Goal: Task Accomplishment & Management: Manage account settings

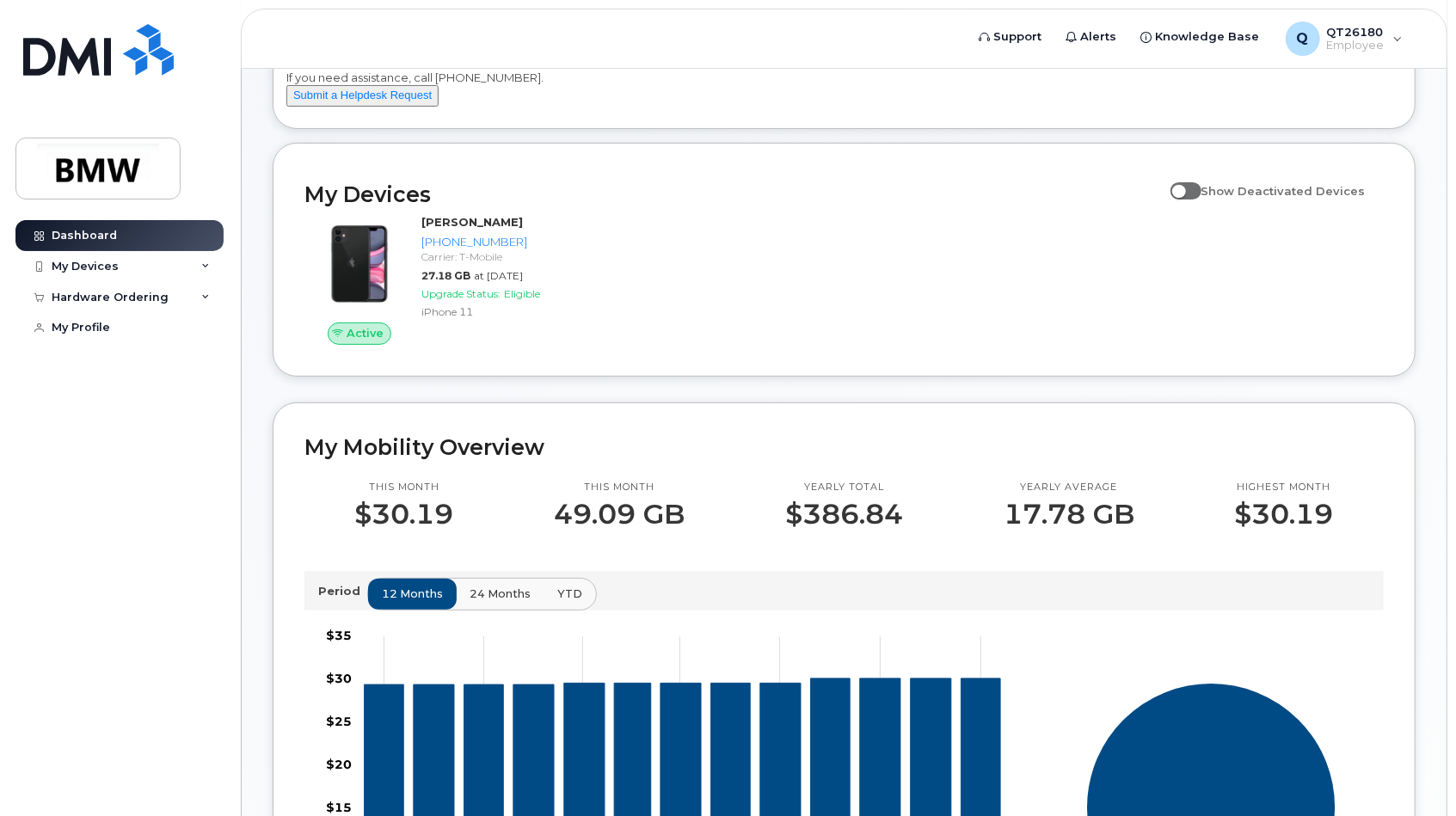
scroll to position [86, 0]
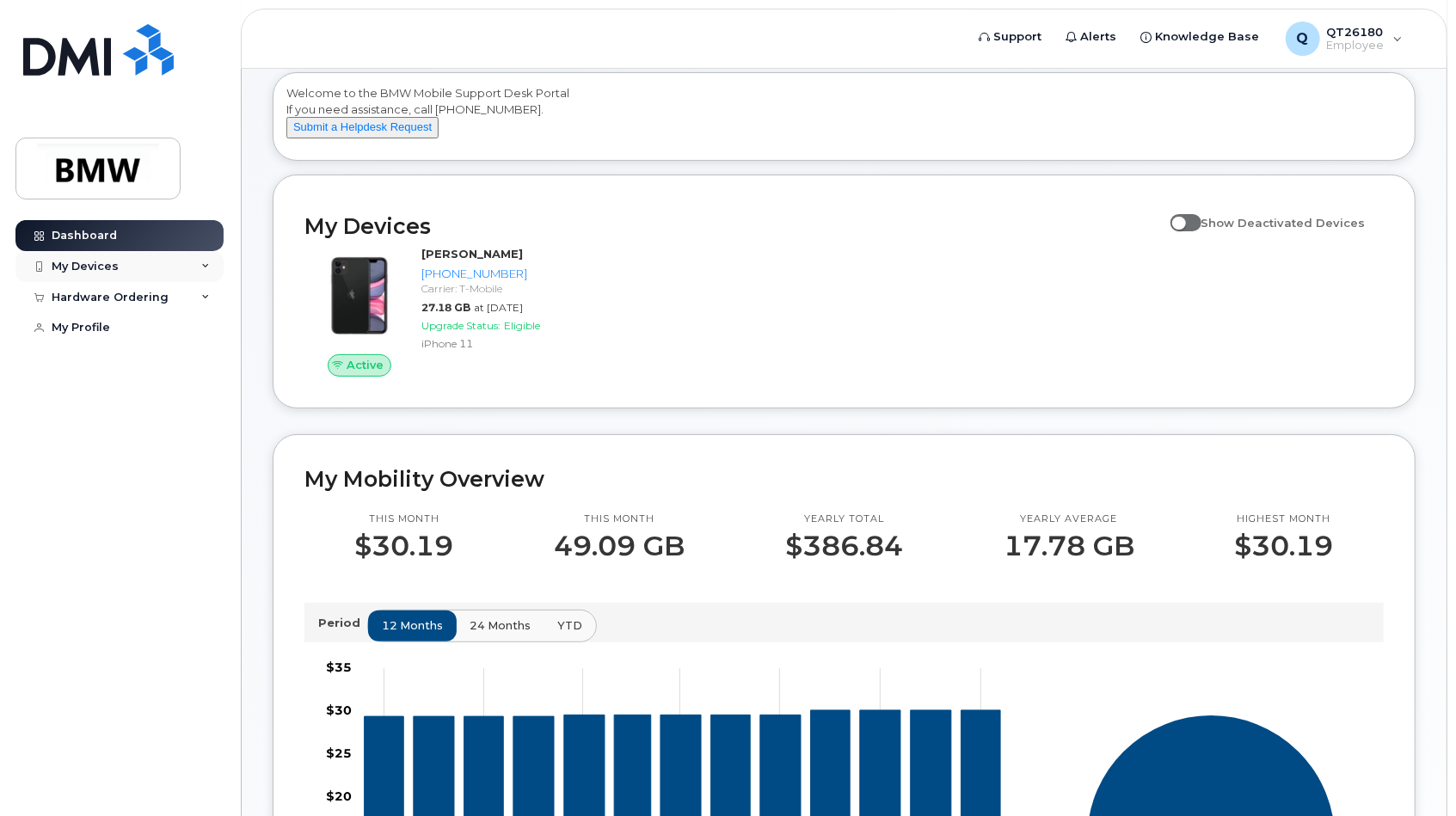
click at [202, 264] on icon at bounding box center [206, 267] width 9 height 9
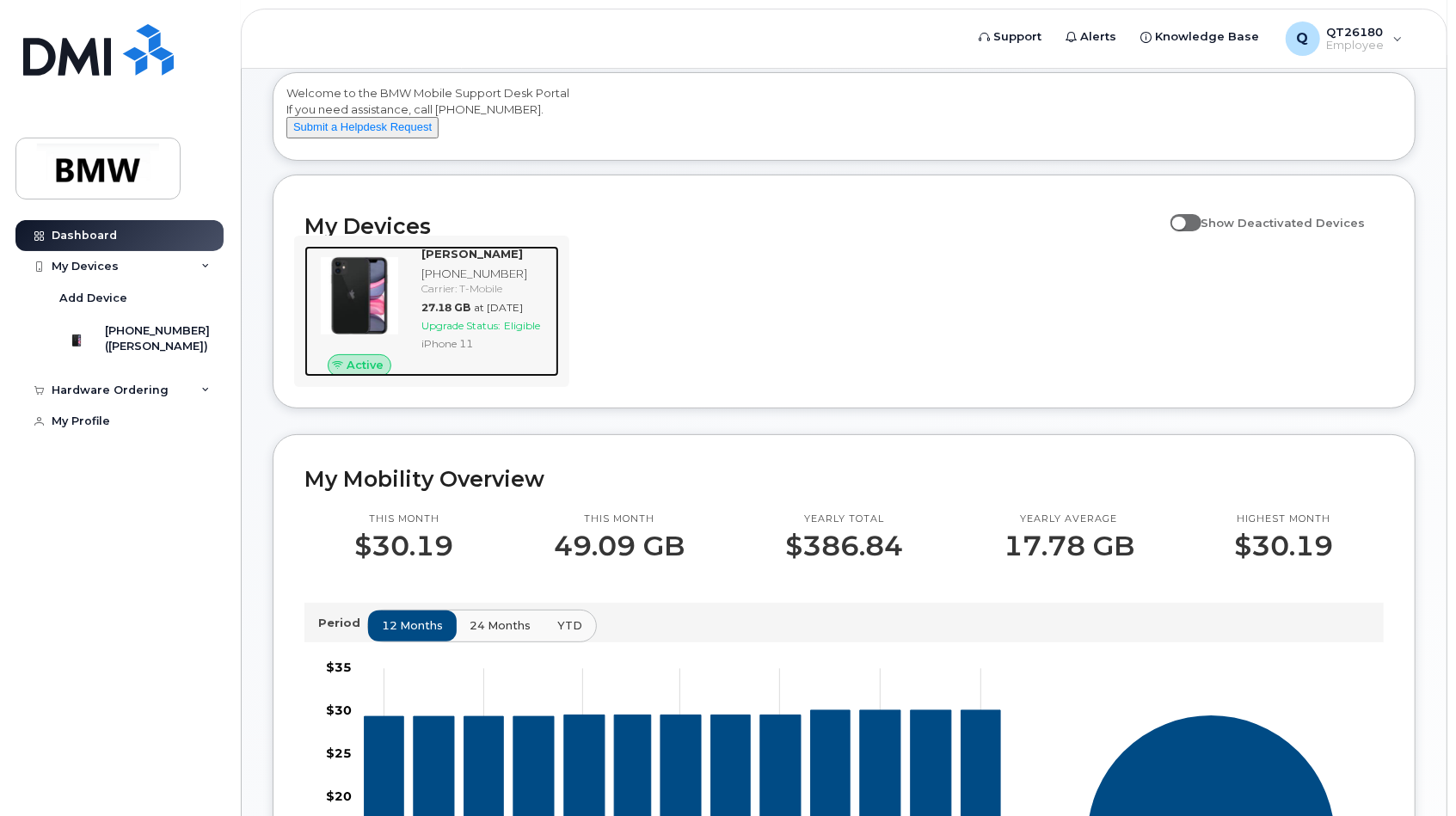
click at [356, 299] on img at bounding box center [359, 295] width 82 height 82
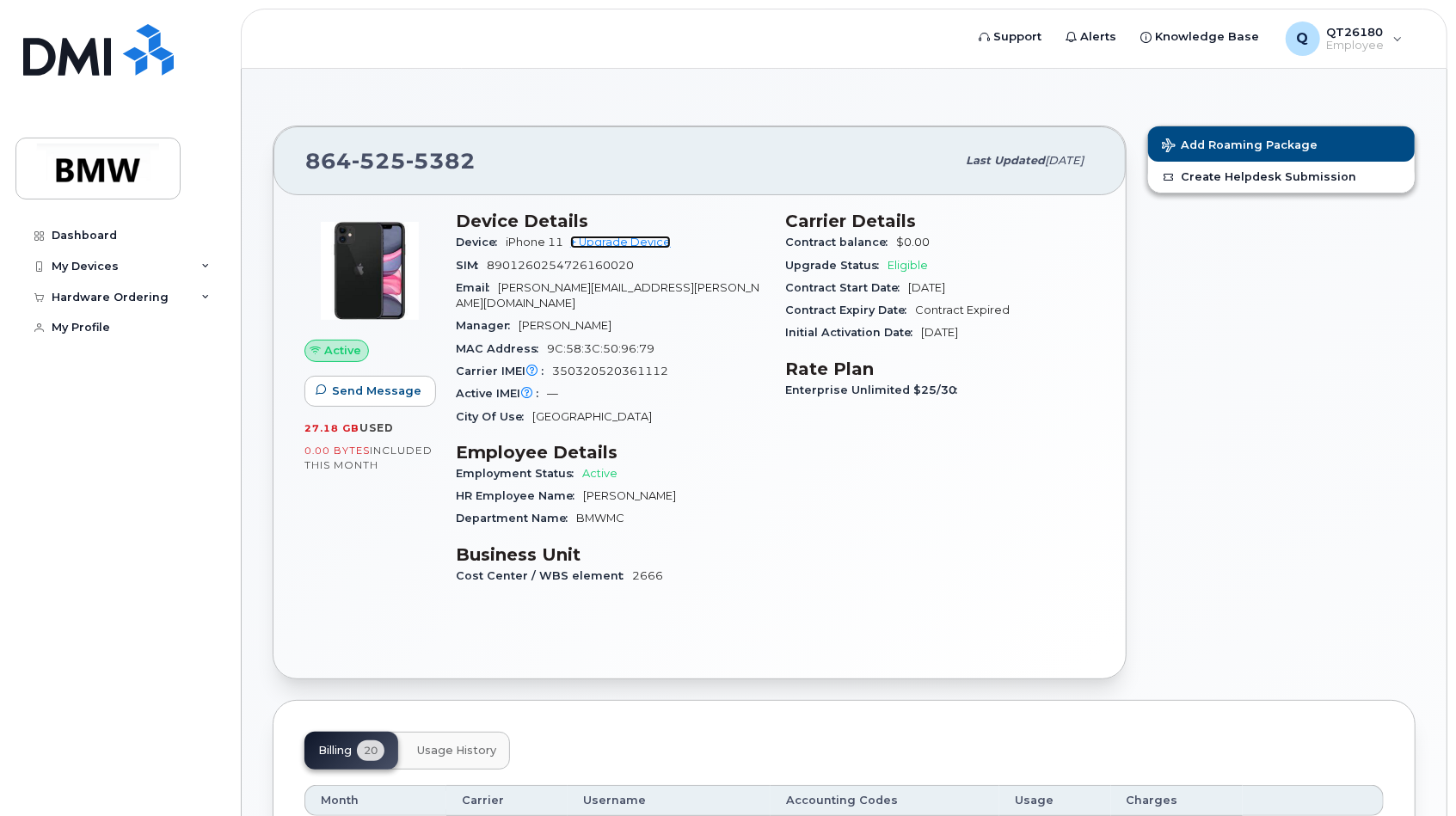
click at [645, 242] on link "+ Upgrade Device" at bounding box center [619, 242] width 100 height 13
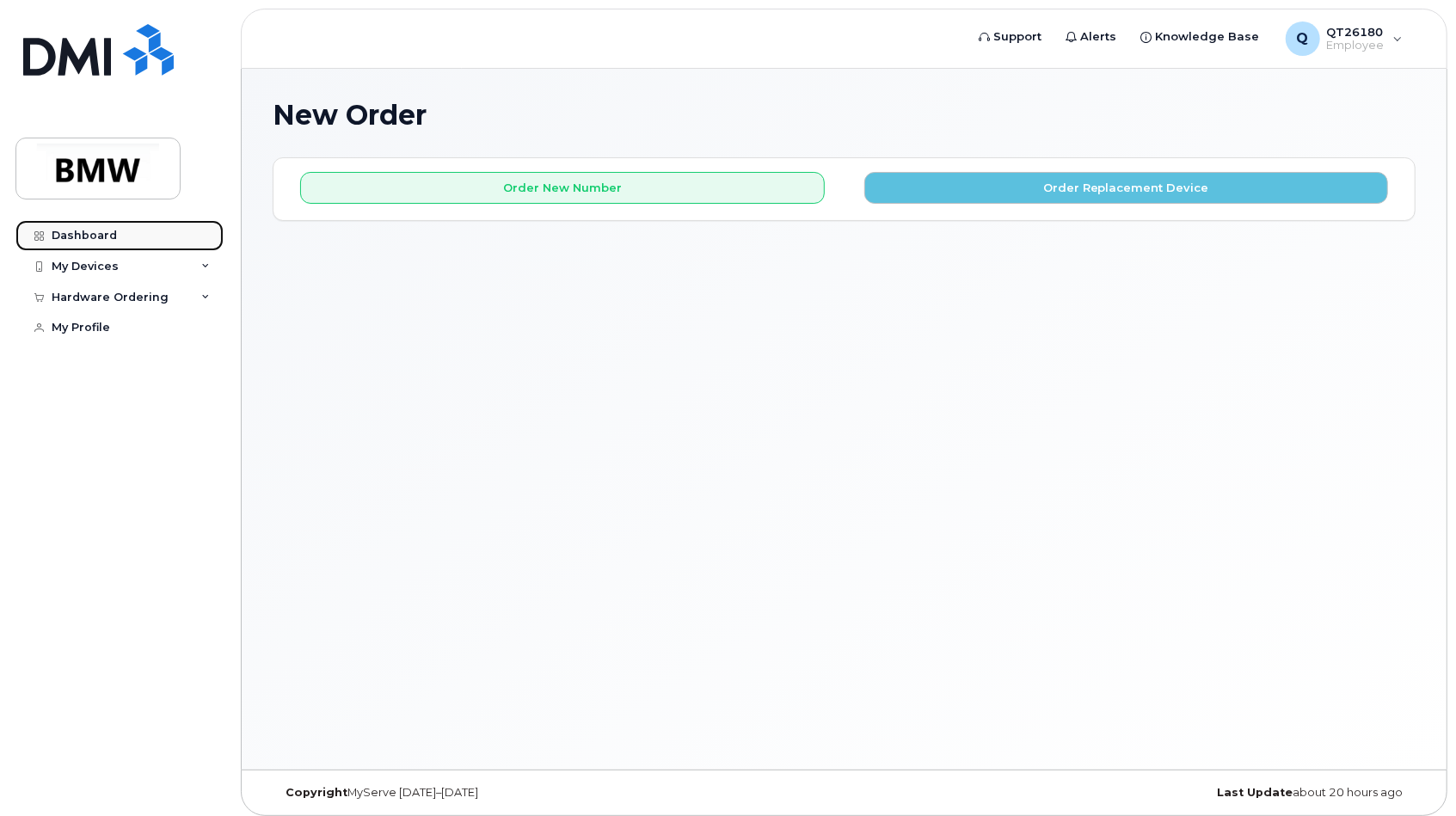
click at [89, 232] on div "Dashboard" at bounding box center [84, 235] width 65 height 14
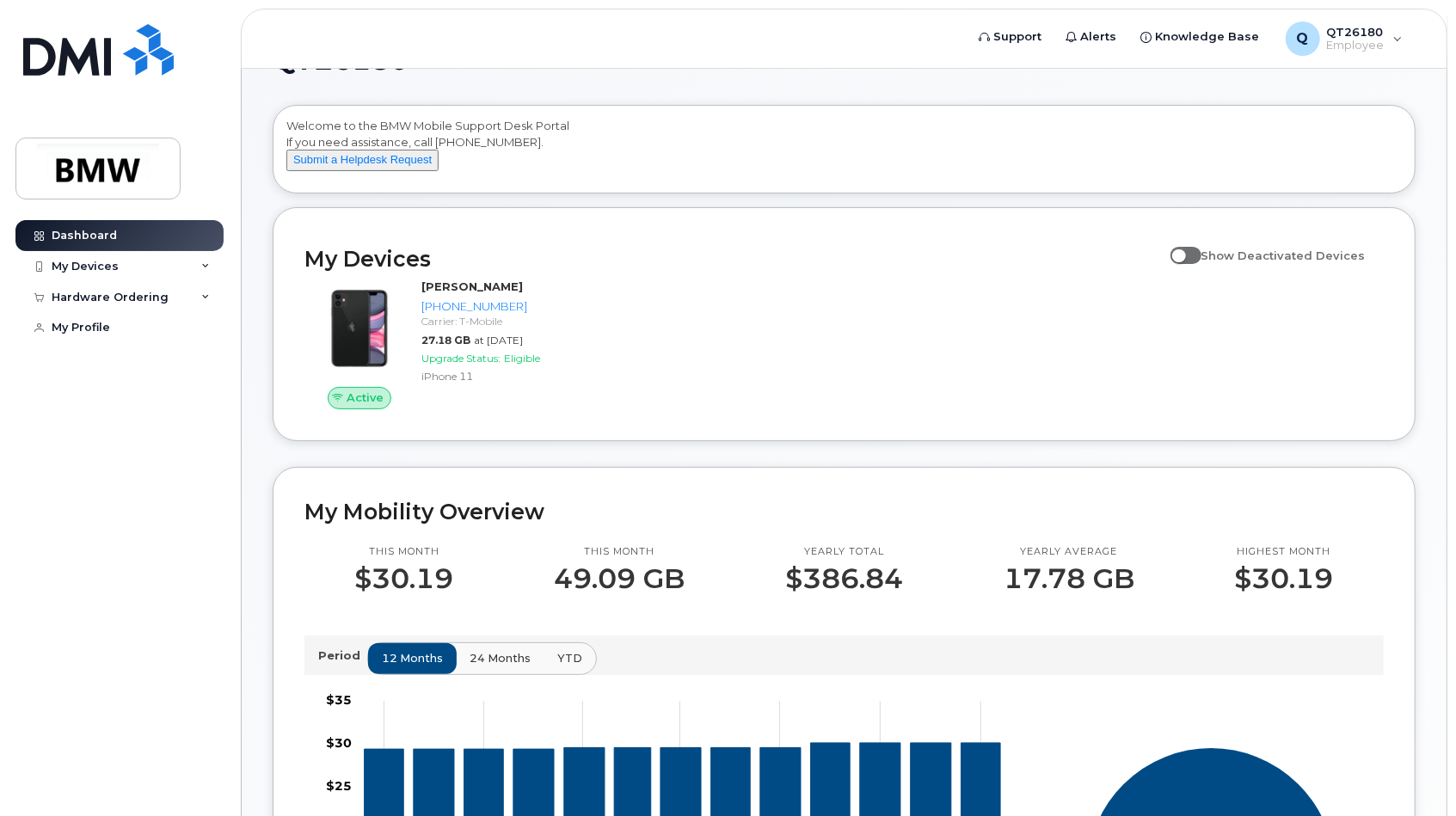
scroll to position [86, 0]
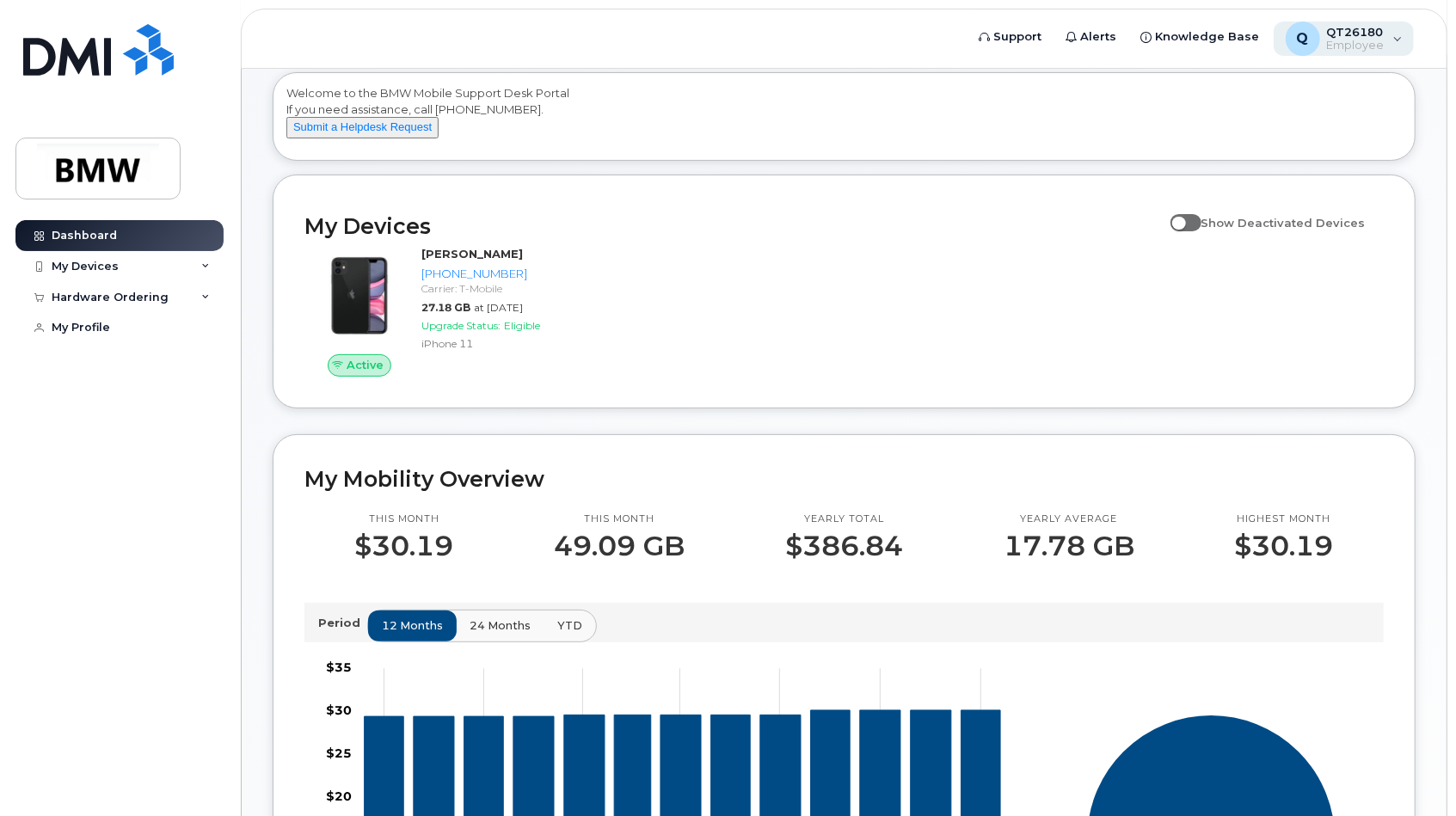
click at [1395, 33] on div "Q QT26180 Employee" at bounding box center [1344, 39] width 141 height 34
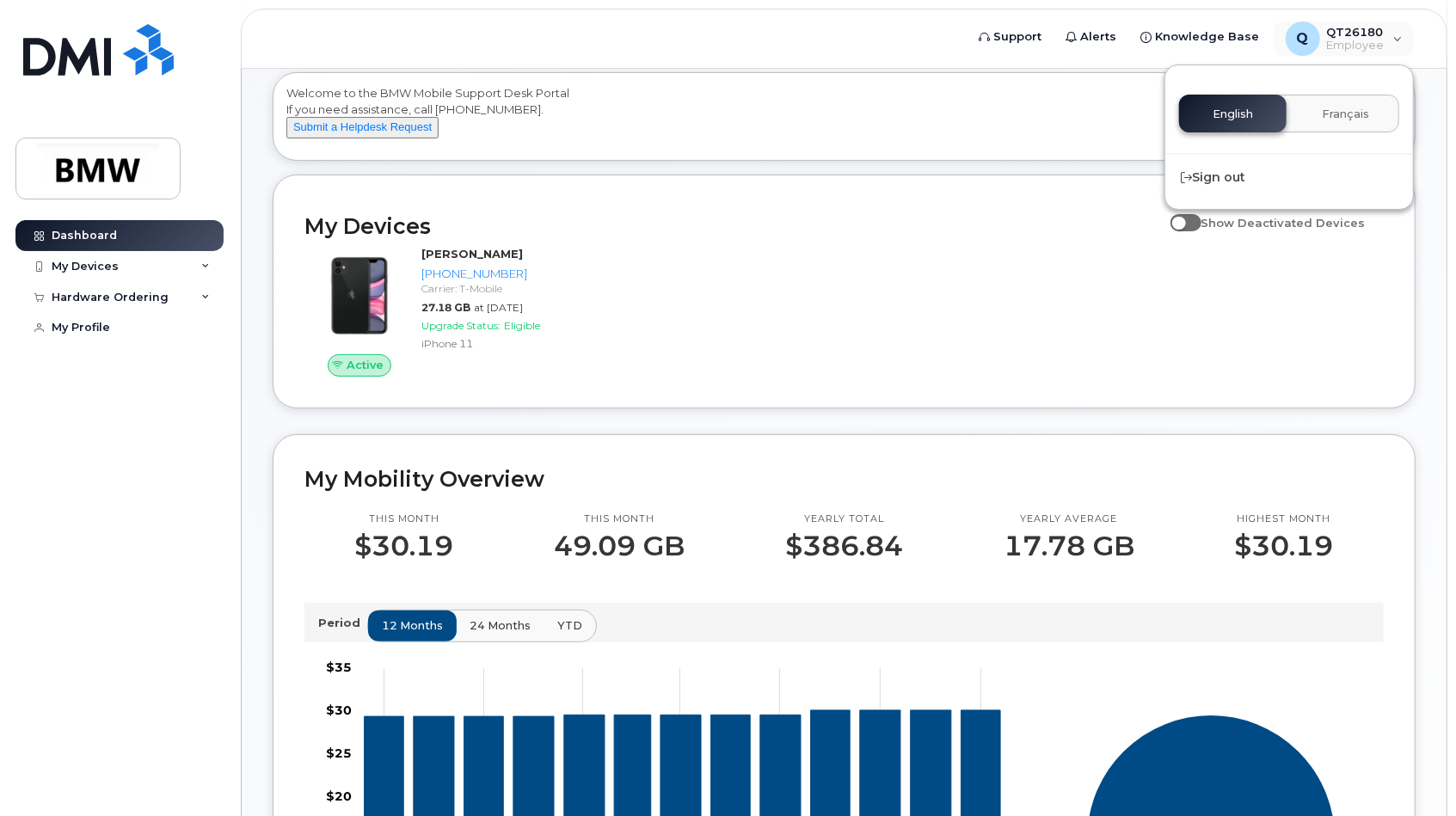
click at [1113, 256] on div "Active [PERSON_NAME] [PHONE_NUMBER] Carrier: T-Mobile 27.18 GB at [DATE] Upgrad…" at bounding box center [844, 311] width 1100 height 151
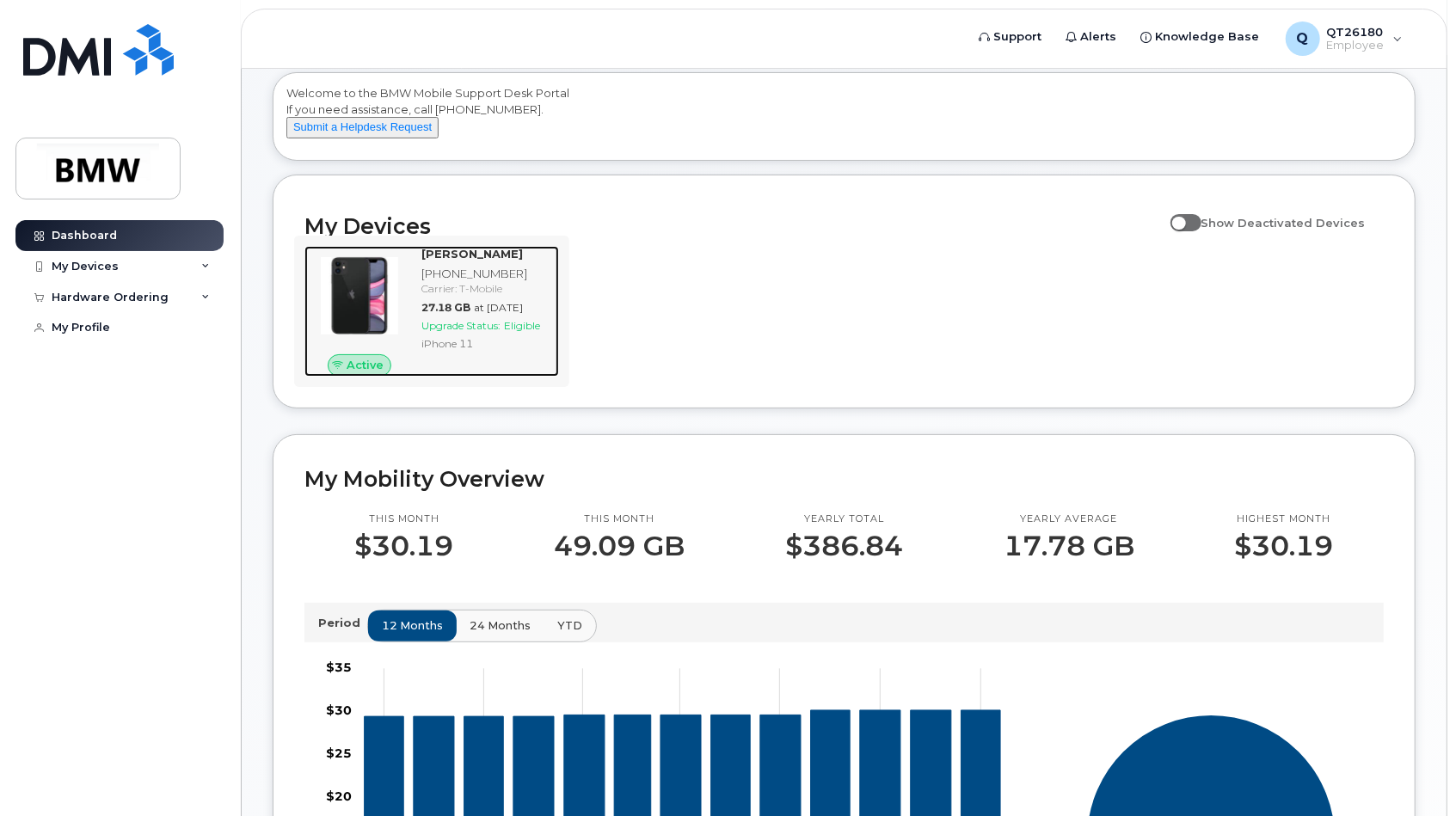
click at [464, 296] on div "Carrier: T-Mobile" at bounding box center [487, 289] width 131 height 14
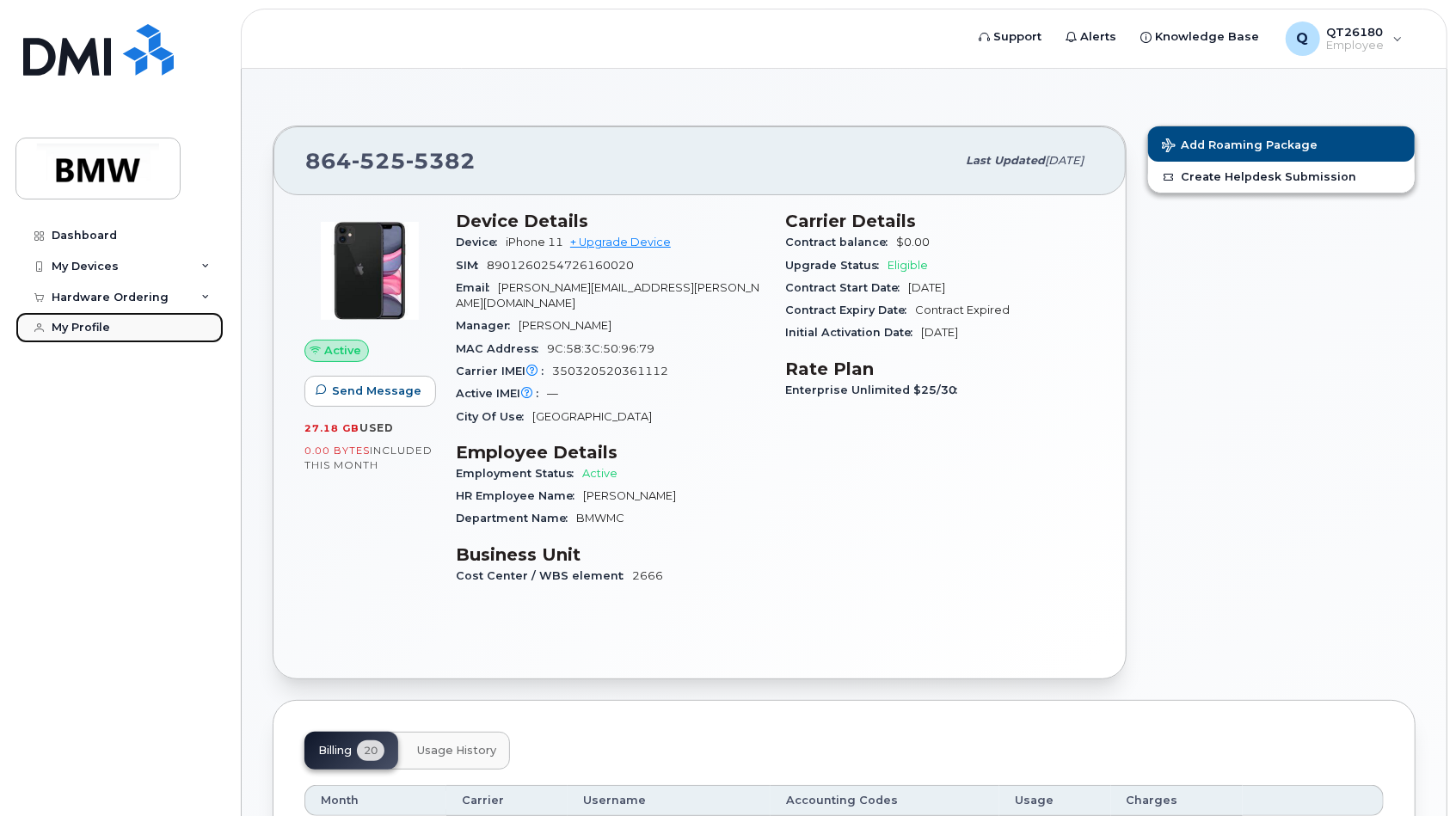
click at [75, 321] on div "My Profile" at bounding box center [80, 327] width 59 height 14
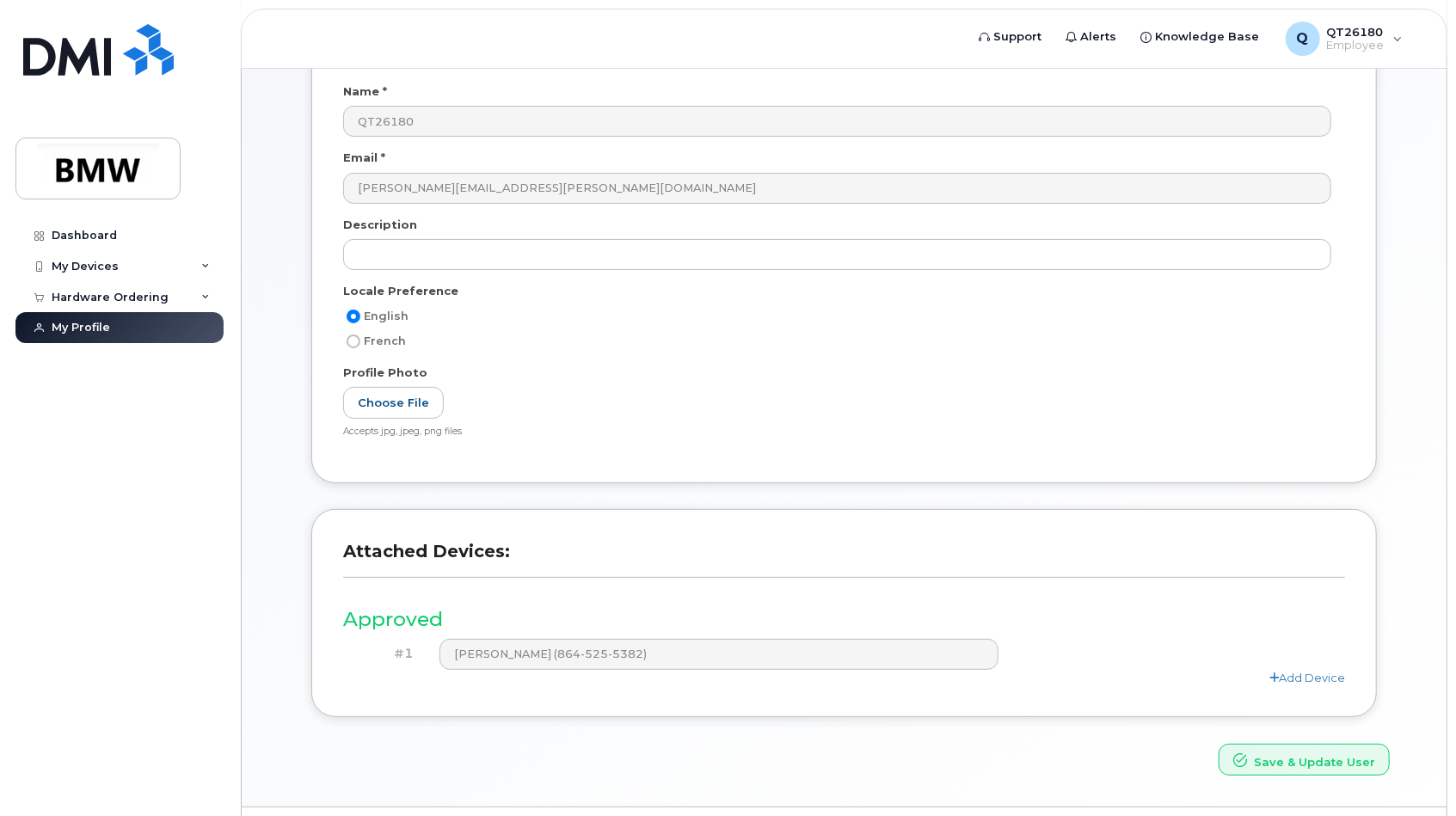
scroll to position [202, 0]
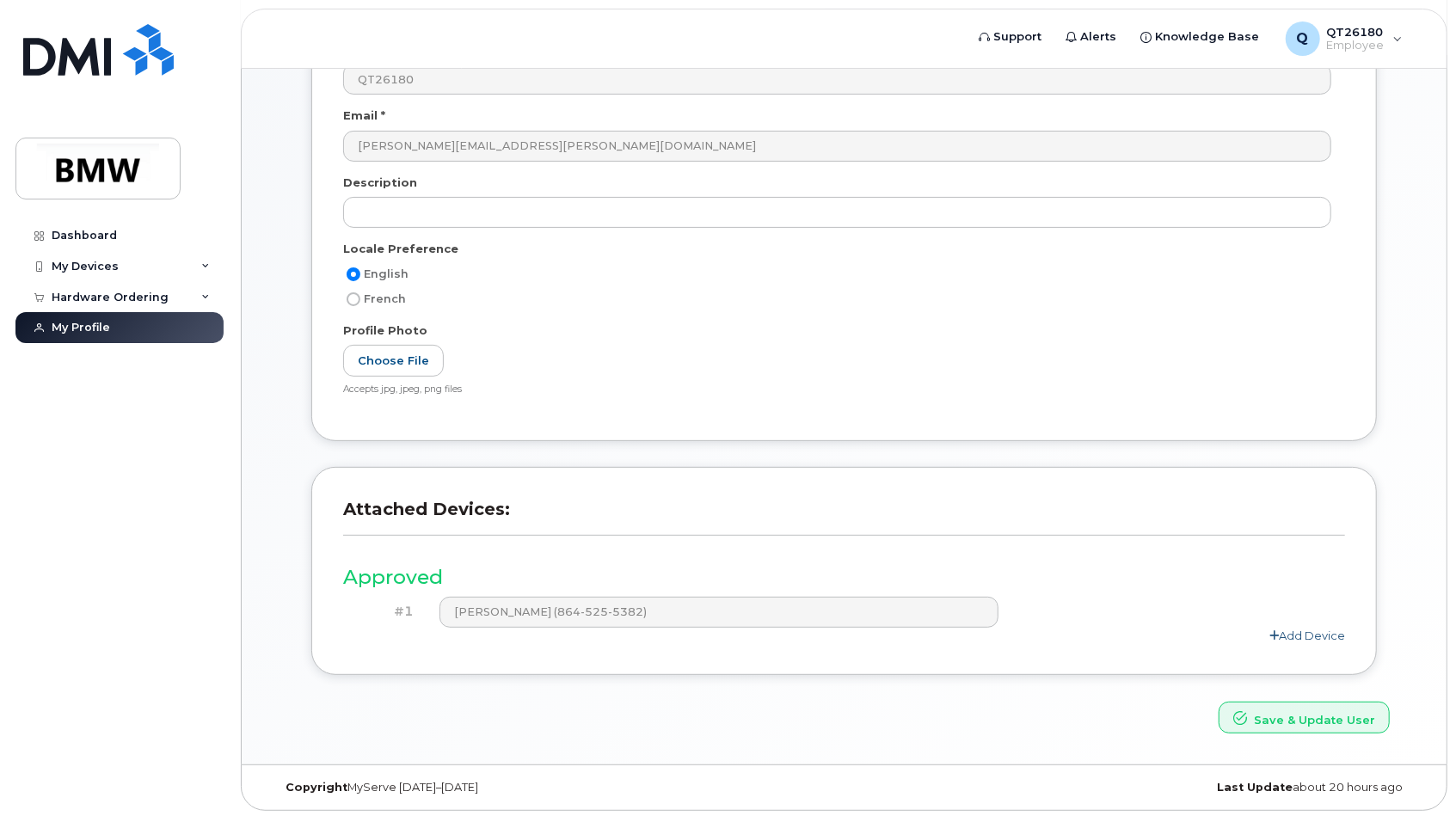
click at [1288, 637] on link "Add Device" at bounding box center [1308, 635] width 76 height 14
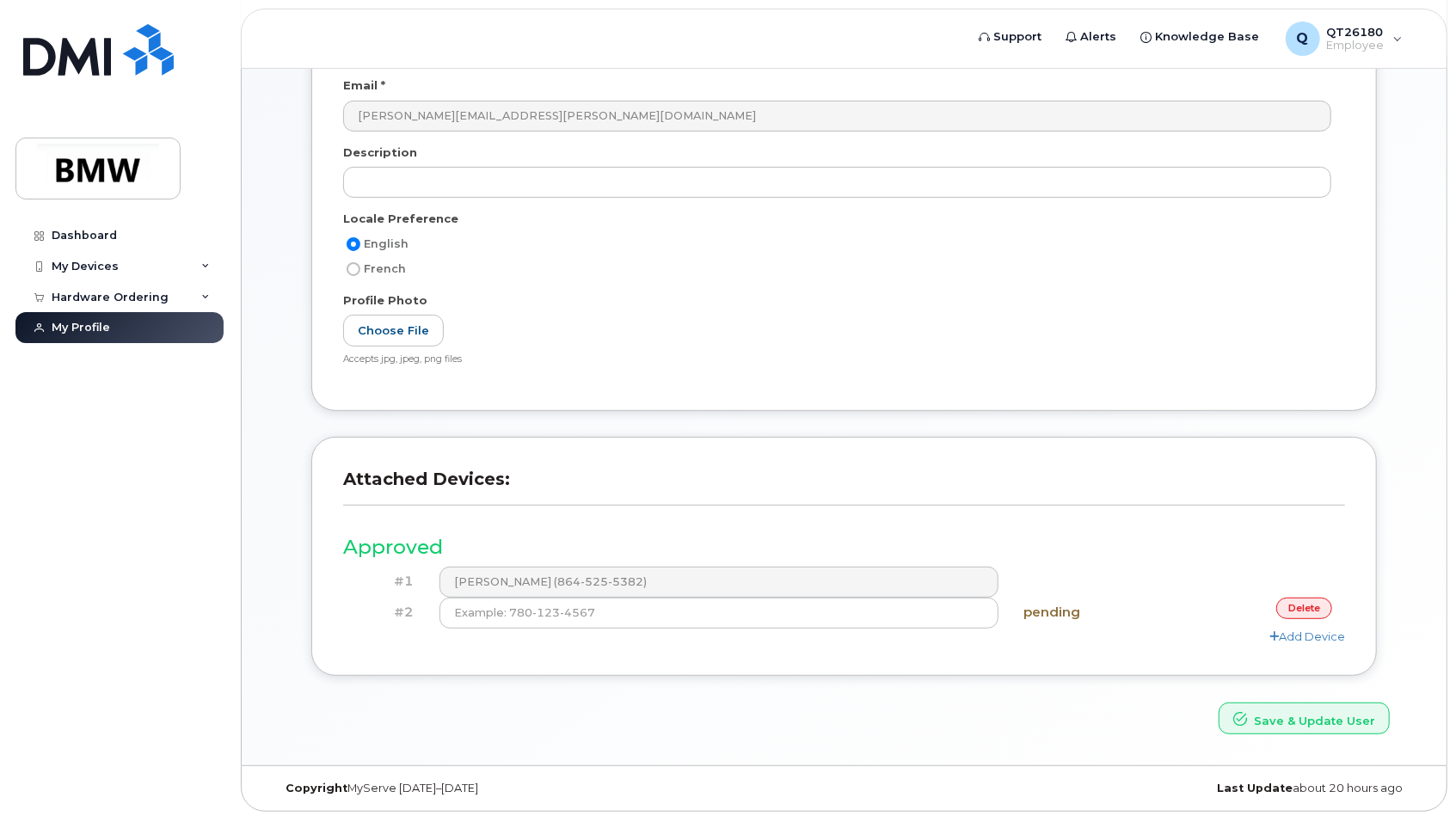
scroll to position [233, 0]
click at [635, 611] on input at bounding box center [719, 612] width 559 height 31
click at [623, 610] on input at bounding box center [719, 612] width 559 height 31
click at [631, 605] on input at bounding box center [719, 612] width 559 height 31
click at [644, 604] on input at bounding box center [719, 612] width 559 height 31
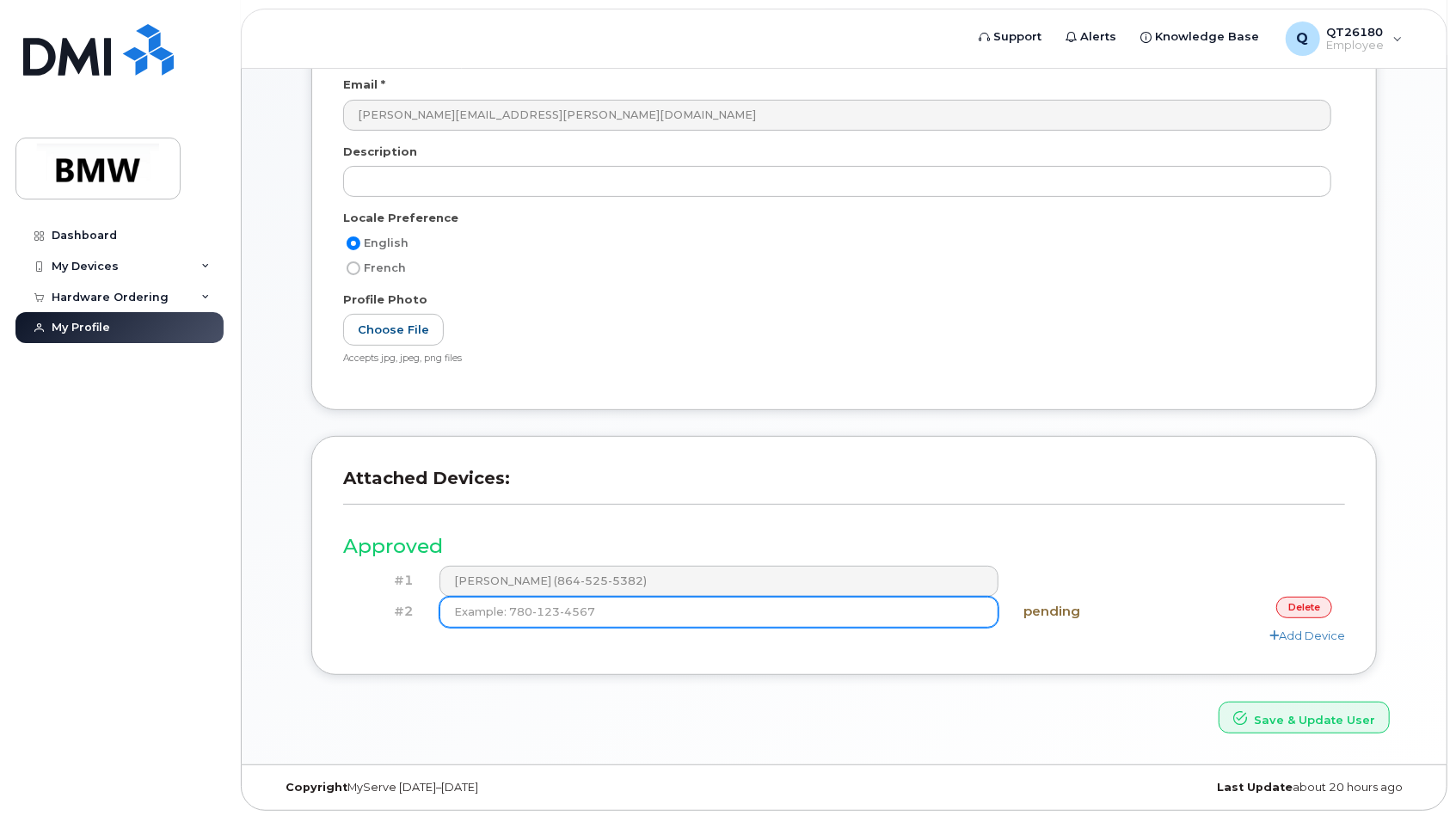
click at [605, 616] on input at bounding box center [719, 612] width 559 height 31
click at [596, 613] on input at bounding box center [719, 612] width 559 height 31
click at [597, 605] on input at bounding box center [719, 612] width 559 height 31
click at [1295, 611] on link "delete" at bounding box center [1304, 608] width 56 height 22
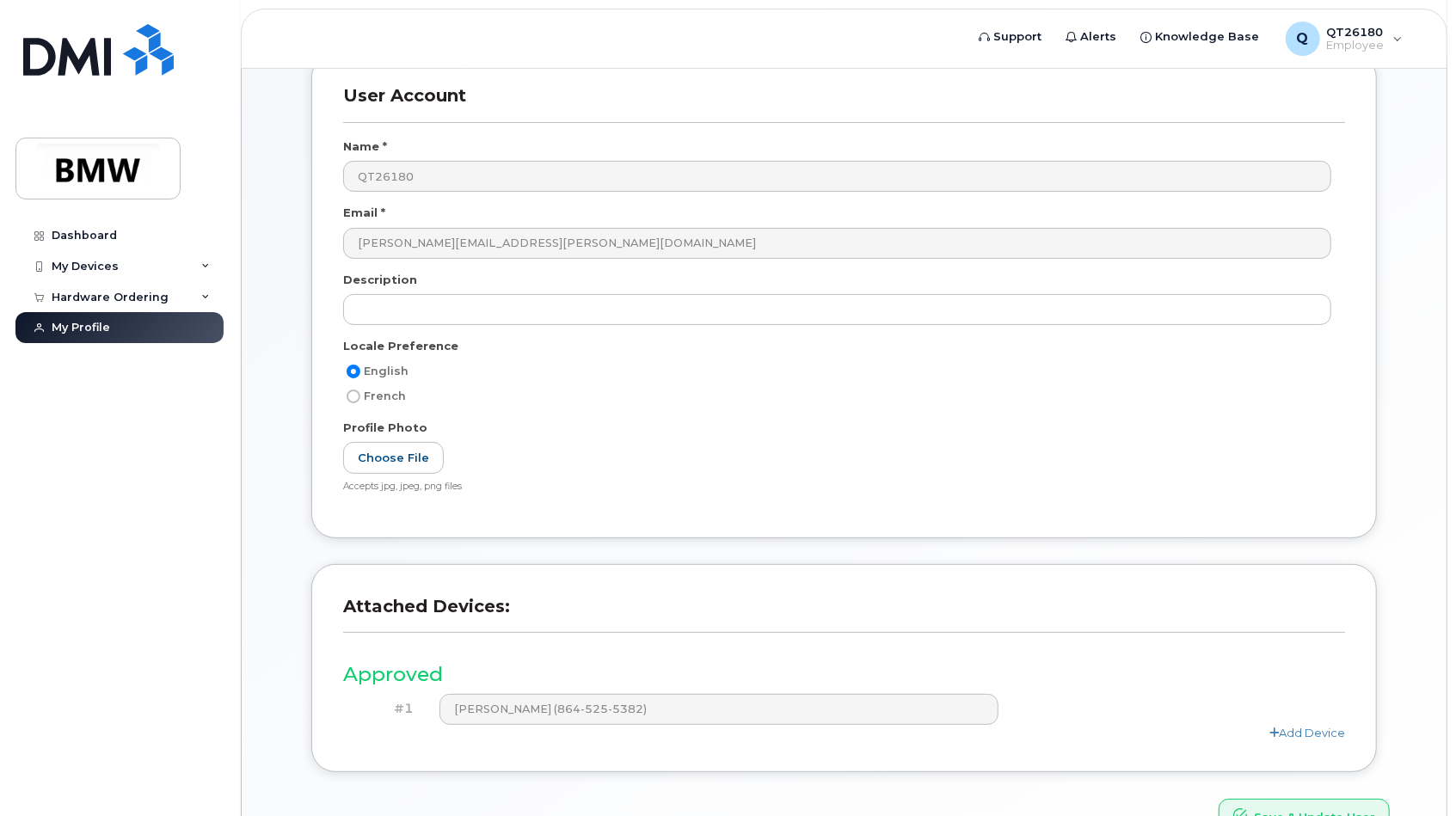
scroll to position [202, 0]
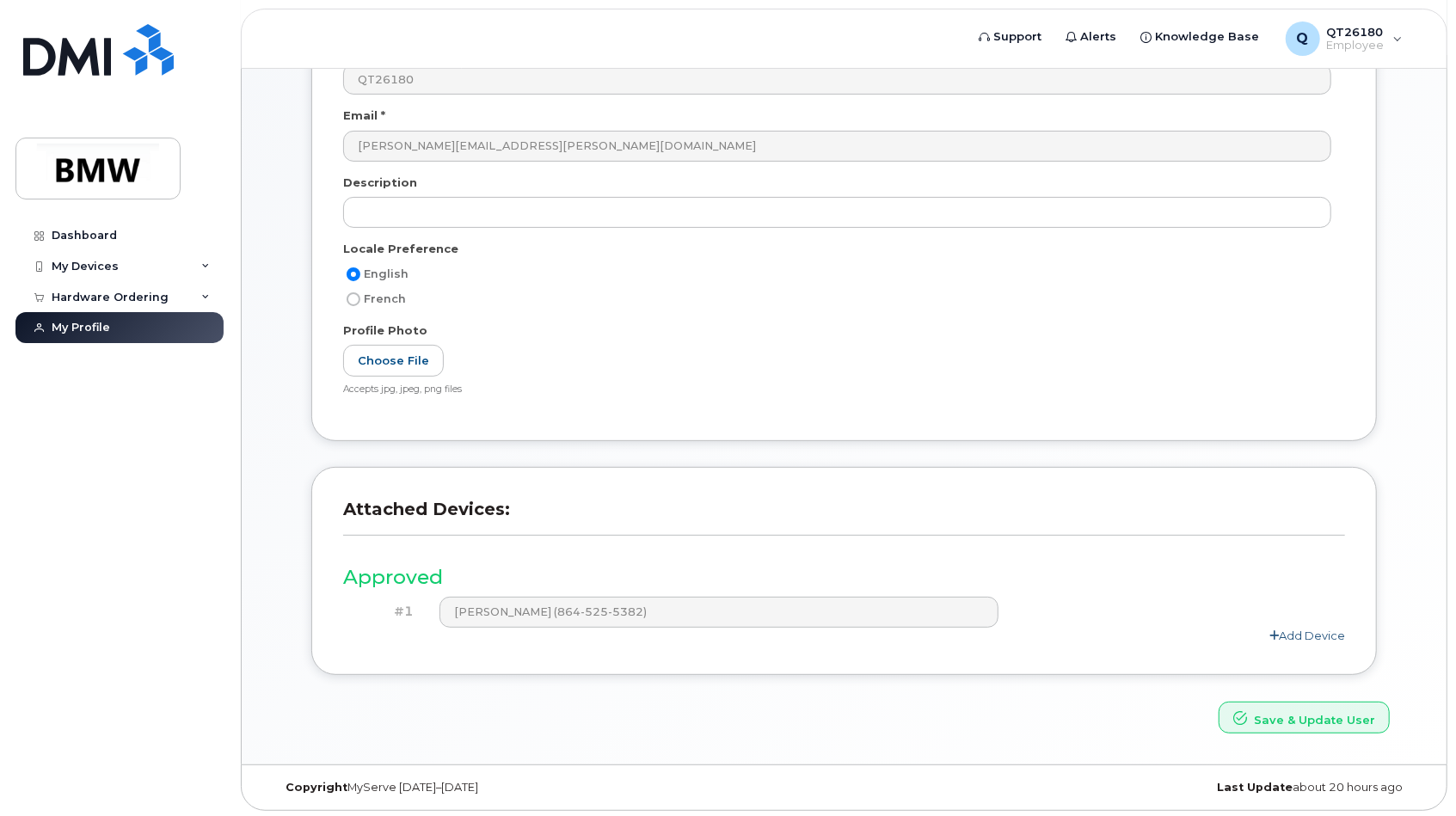
click at [1290, 629] on link "Add Device" at bounding box center [1308, 635] width 76 height 14
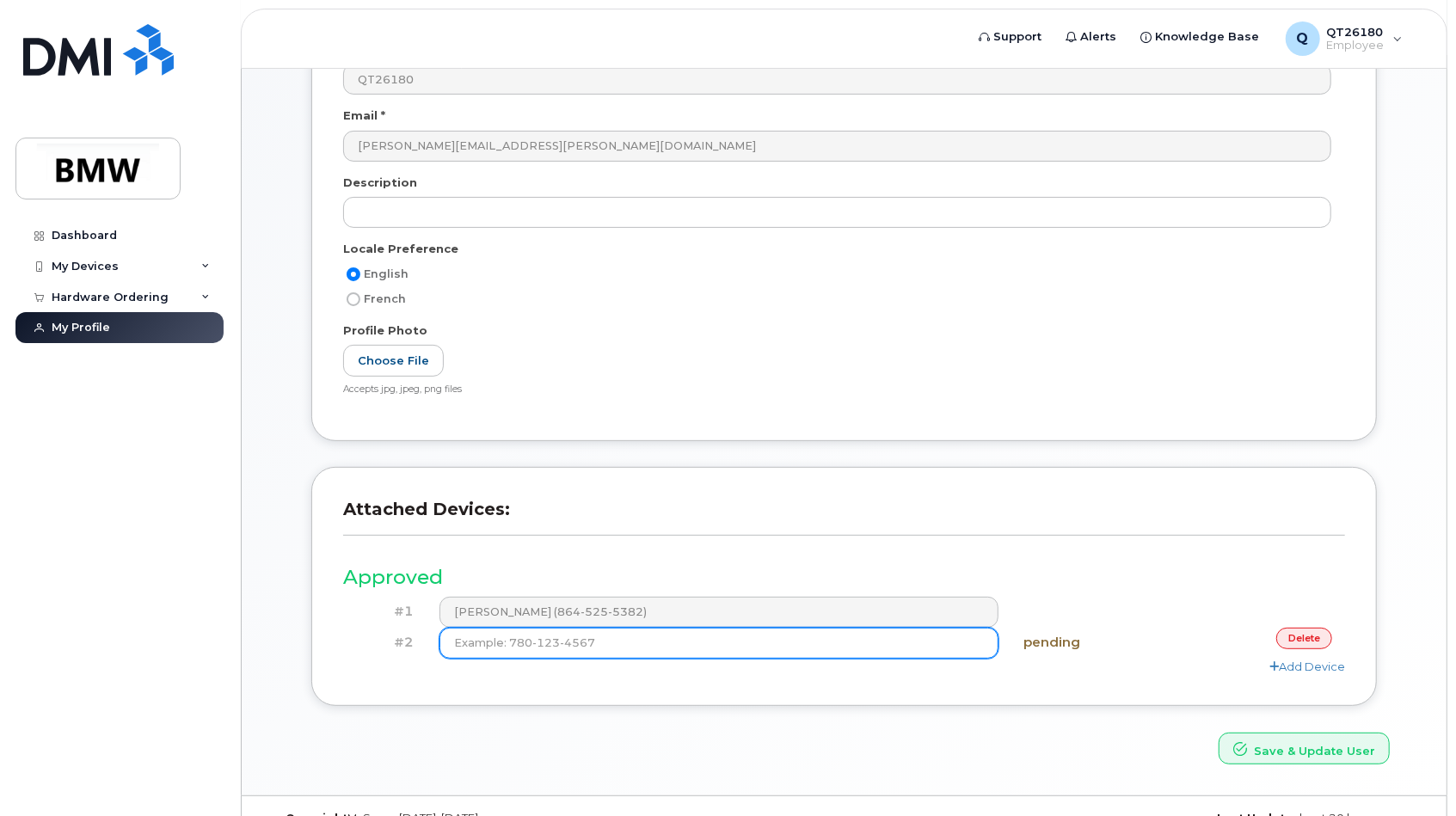
click at [799, 651] on input at bounding box center [719, 643] width 559 height 31
click at [1297, 640] on link "delete" at bounding box center [1304, 639] width 56 height 22
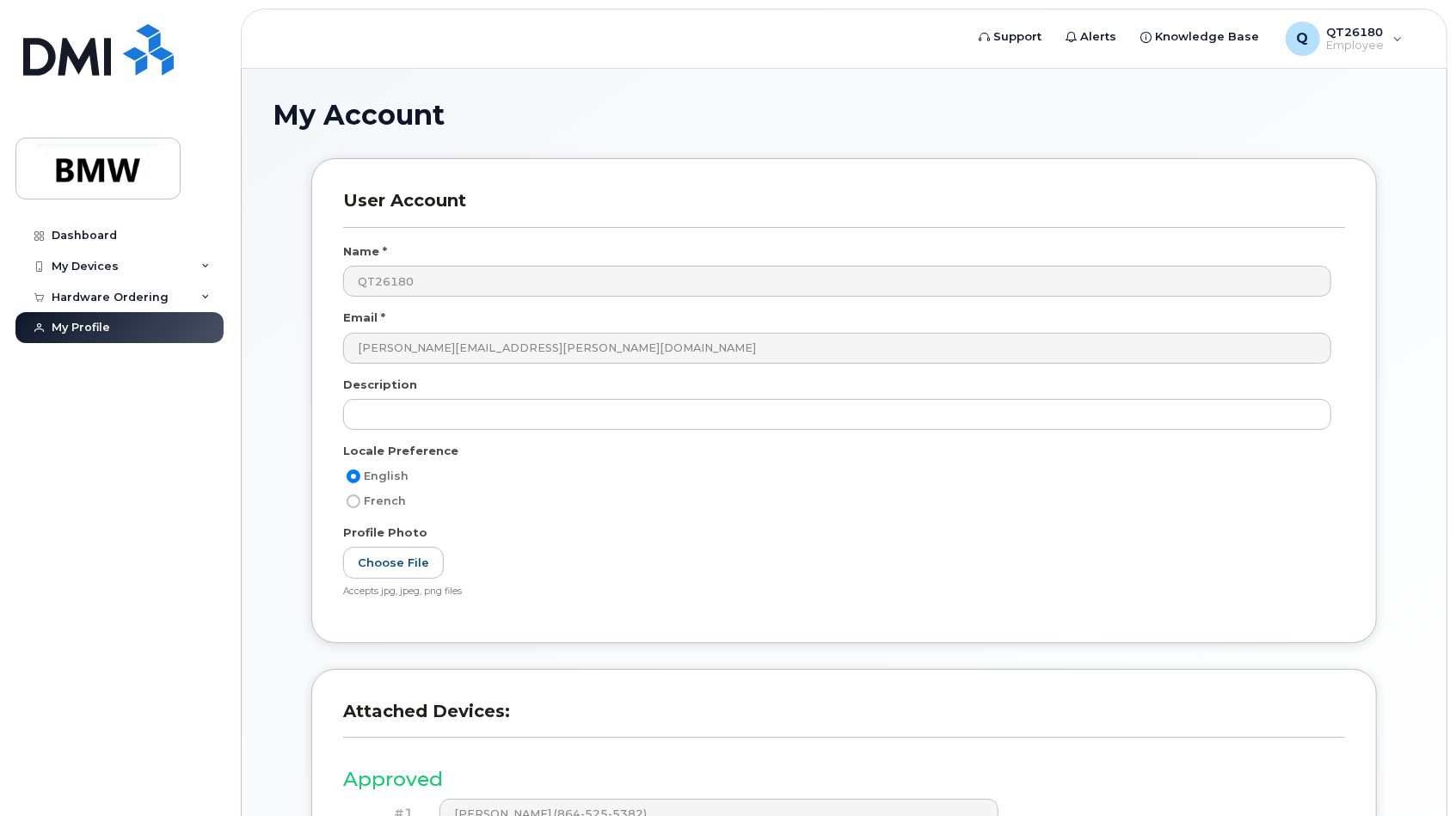
scroll to position [0, 0]
